Goal: Navigation & Orientation: Find specific page/section

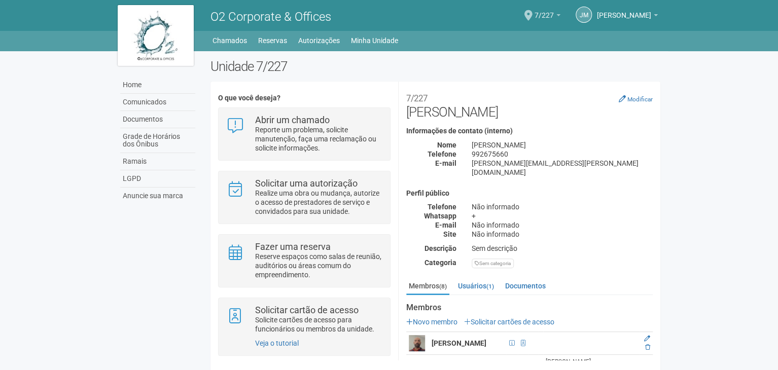
click at [556, 15] on b at bounding box center [558, 15] width 4 height 2
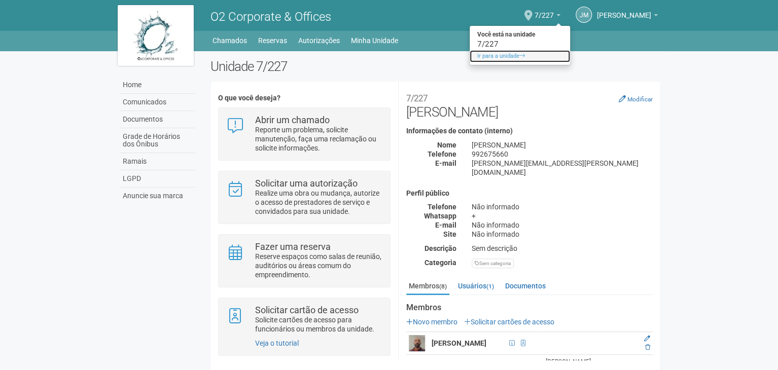
click at [485, 57] on link "Ir para a unidade" at bounding box center [520, 56] width 100 height 12
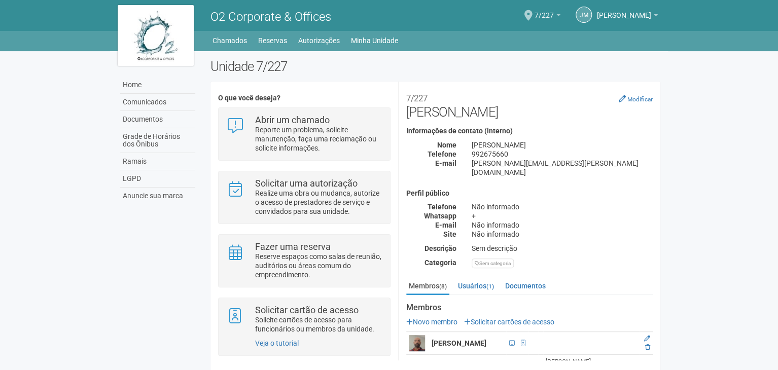
click at [556, 14] on b at bounding box center [558, 15] width 4 height 2
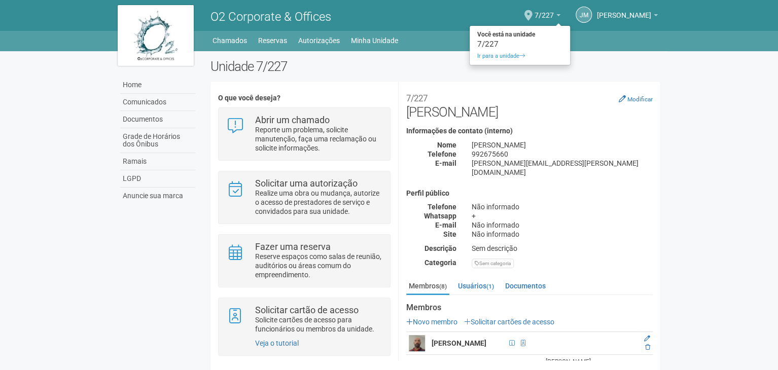
click at [476, 43] on div "7/227" at bounding box center [520, 44] width 100 height 7
click at [476, 43] on ul "Home Home Comunicados Documentos Grade de Horários dos Ônibus Ramais LGPD Anunc…" at bounding box center [435, 40] width 449 height 14
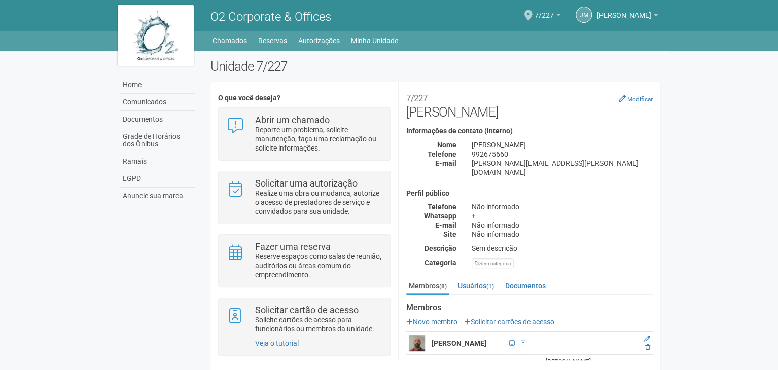
click at [534, 15] on span "7/227" at bounding box center [543, 11] width 19 height 18
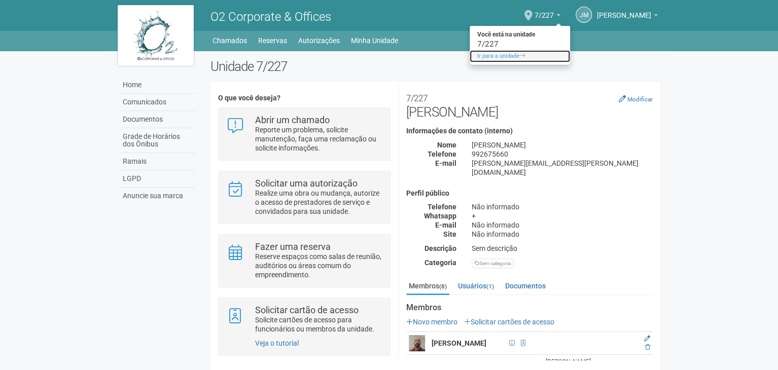
click at [497, 56] on link "Ir para a unidade" at bounding box center [520, 56] width 100 height 12
click at [497, 56] on div "Home Comunicados Documentos Grade de Horários dos Ônibus Ramais LGPD Anuncie su…" at bounding box center [389, 214] width 558 height 327
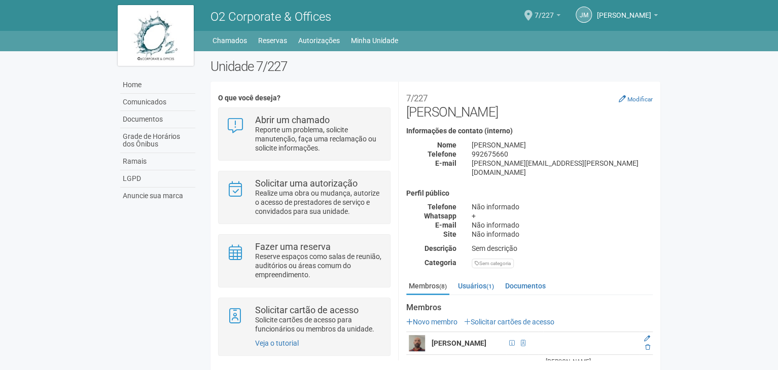
click at [556, 15] on b at bounding box center [558, 15] width 4 height 2
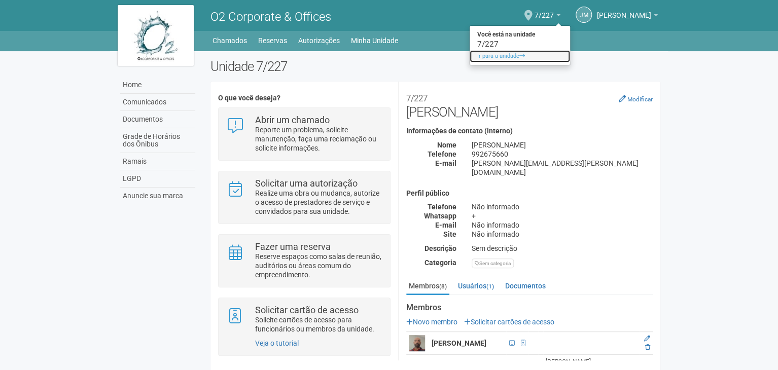
click at [479, 56] on link "Ir para a unidade" at bounding box center [520, 56] width 100 height 12
click at [479, 56] on div "Home Comunicados Documentos Grade de Horários dos Ônibus Ramais LGPD Anuncie su…" at bounding box center [389, 214] width 558 height 327
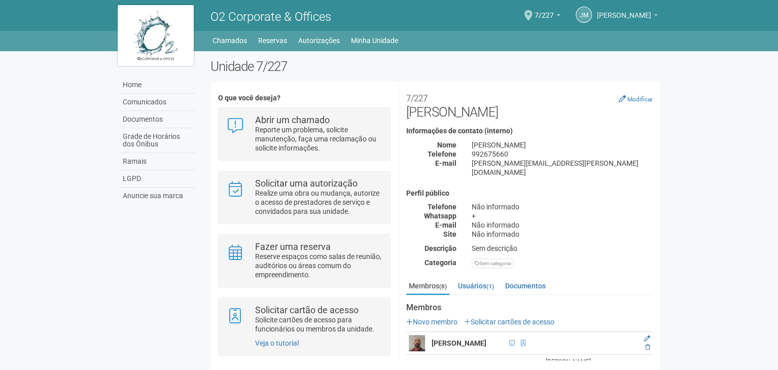
click at [655, 15] on b at bounding box center [656, 15] width 4 height 2
click at [656, 17] on link "[PERSON_NAME]" at bounding box center [627, 17] width 61 height 8
